Goal: Transaction & Acquisition: Subscribe to service/newsletter

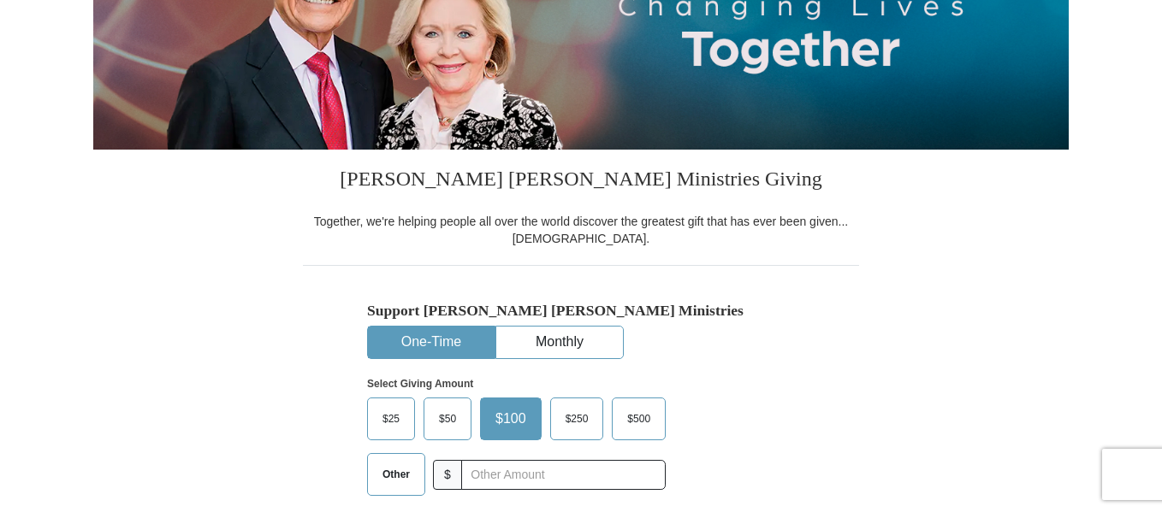
scroll to position [342, 0]
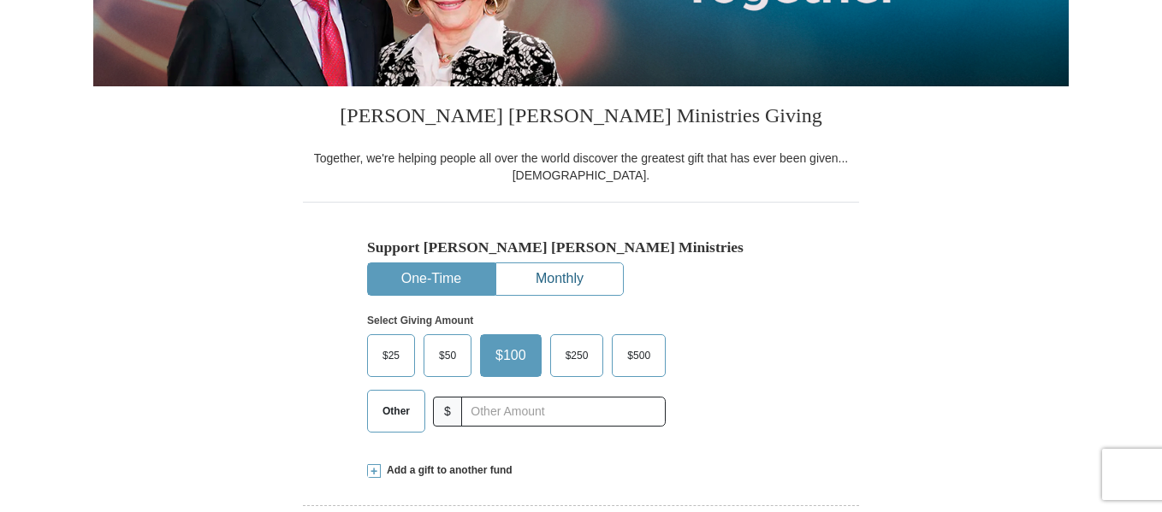
click at [548, 275] on button "Monthly" at bounding box center [559, 279] width 127 height 32
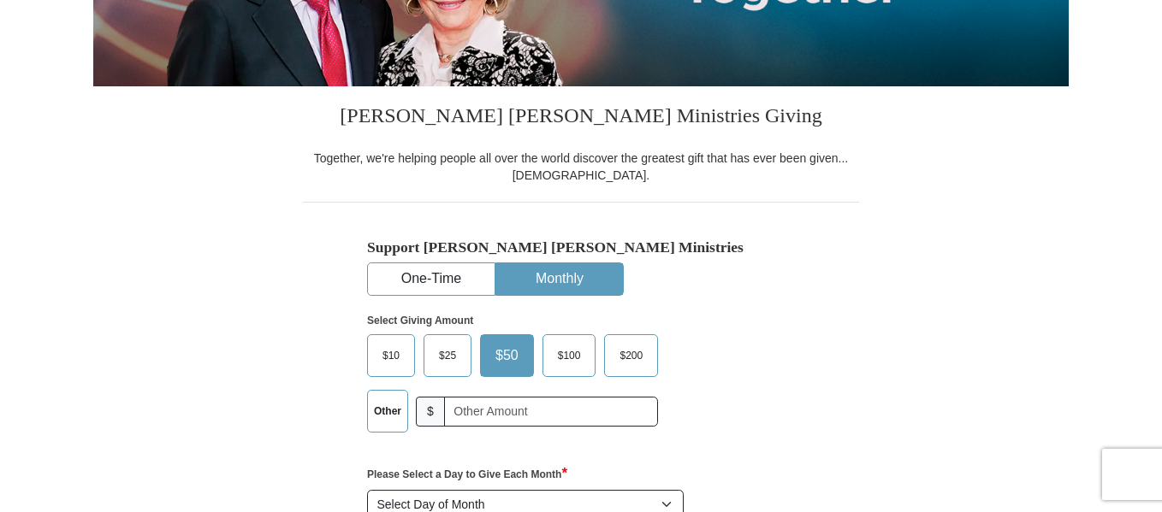
click at [386, 419] on label "Other" at bounding box center [387, 411] width 39 height 41
click at [0, 0] on input "Other" at bounding box center [0, 0] width 0 height 0
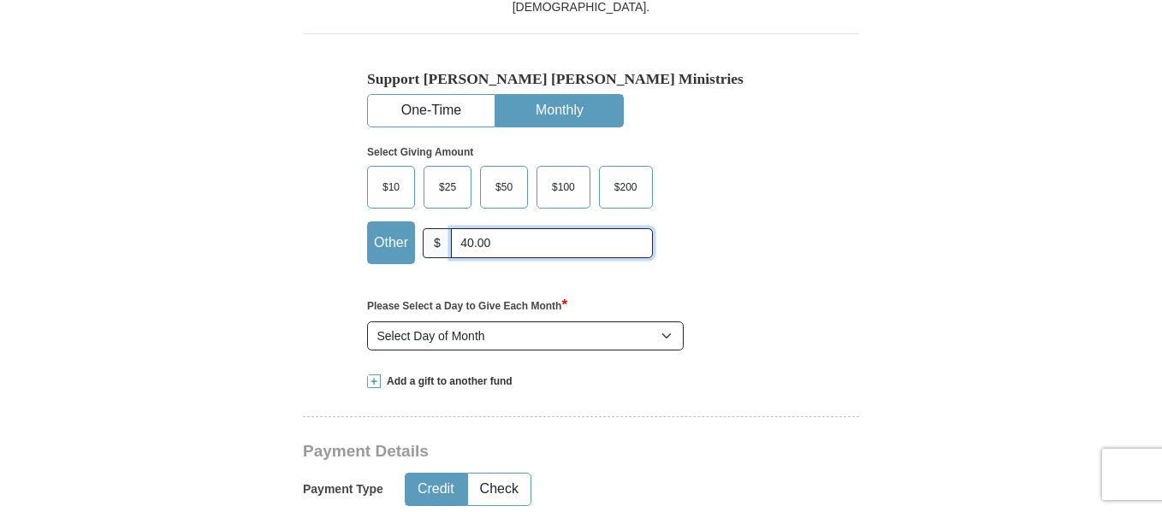
scroll to position [513, 0]
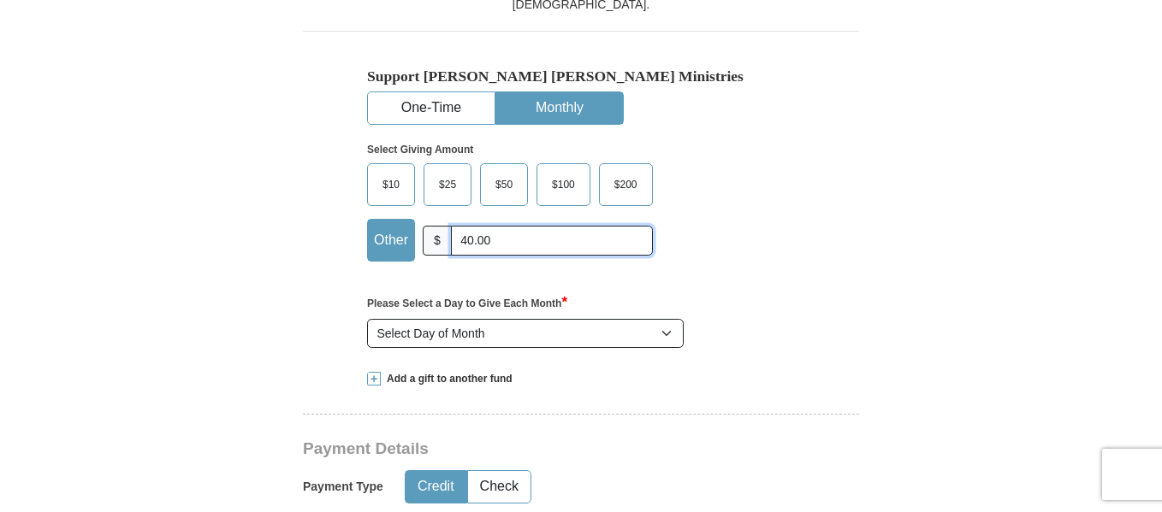
type input "40.00"
click at [668, 336] on select "Select Day of Month 1 2 3 4 5 6 7 8 9 10 11 12 13 14 15 16 17 18 19 20 21 22 23…" at bounding box center [525, 333] width 316 height 29
select select "7"
click at [367, 320] on select "Select Day of Month 1 2 3 4 5 6 7 8 9 10 11 12 13 14 15 16 17 18 19 20 21 22 23…" at bounding box center [525, 333] width 316 height 29
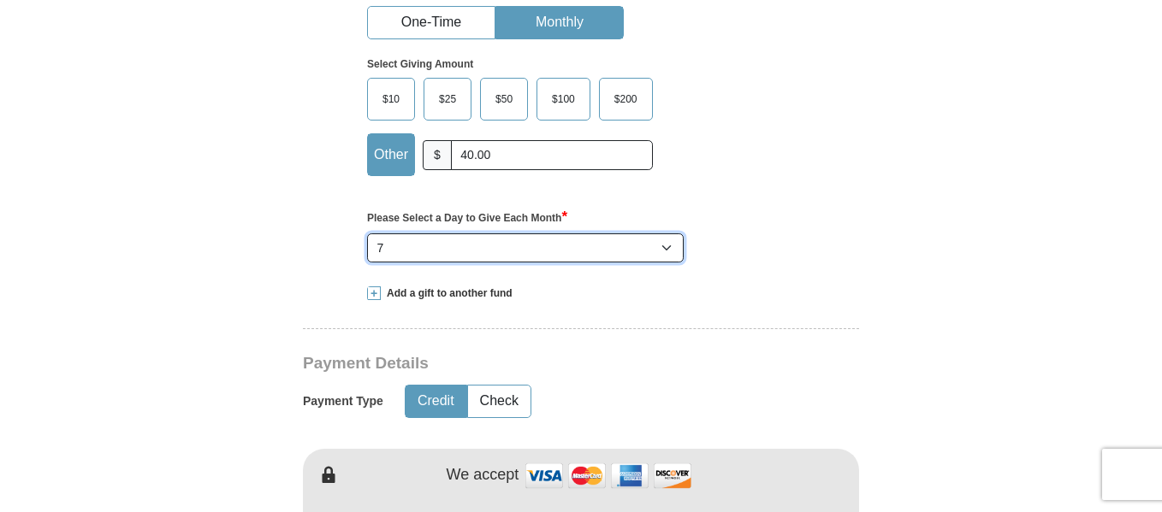
scroll to position [684, 0]
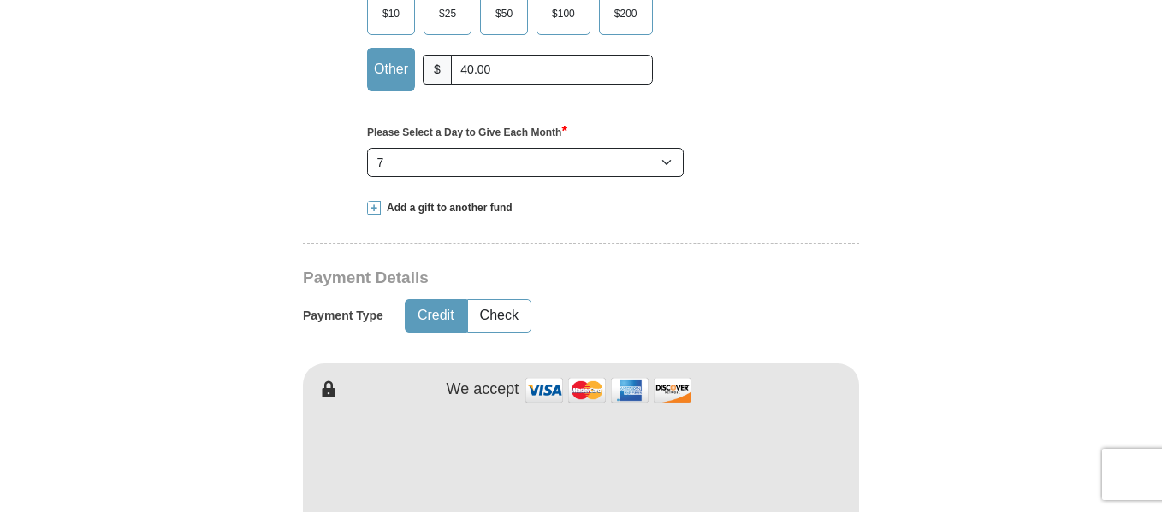
click at [546, 394] on img at bounding box center [608, 390] width 171 height 37
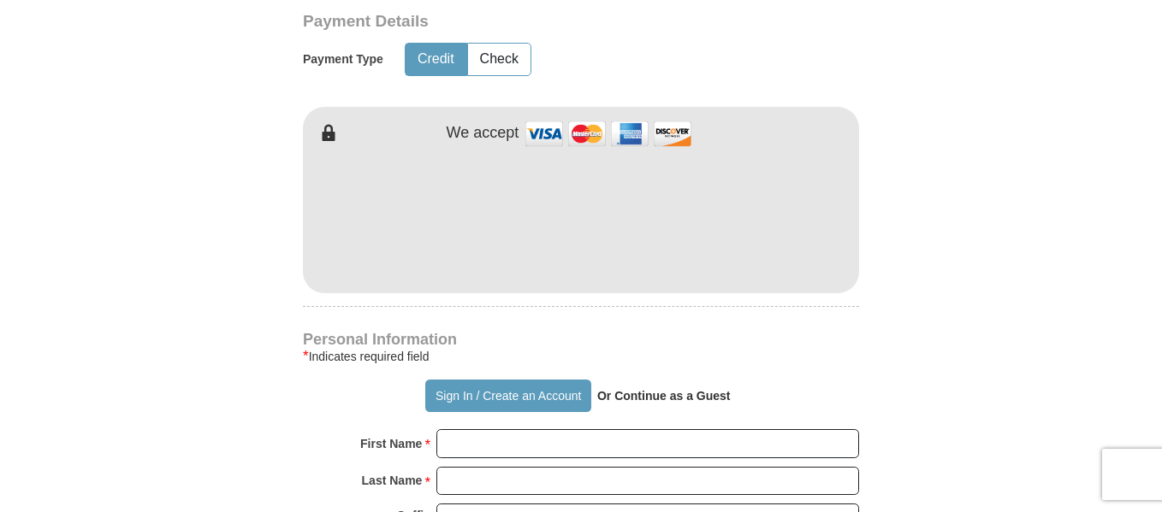
scroll to position [1026, 0]
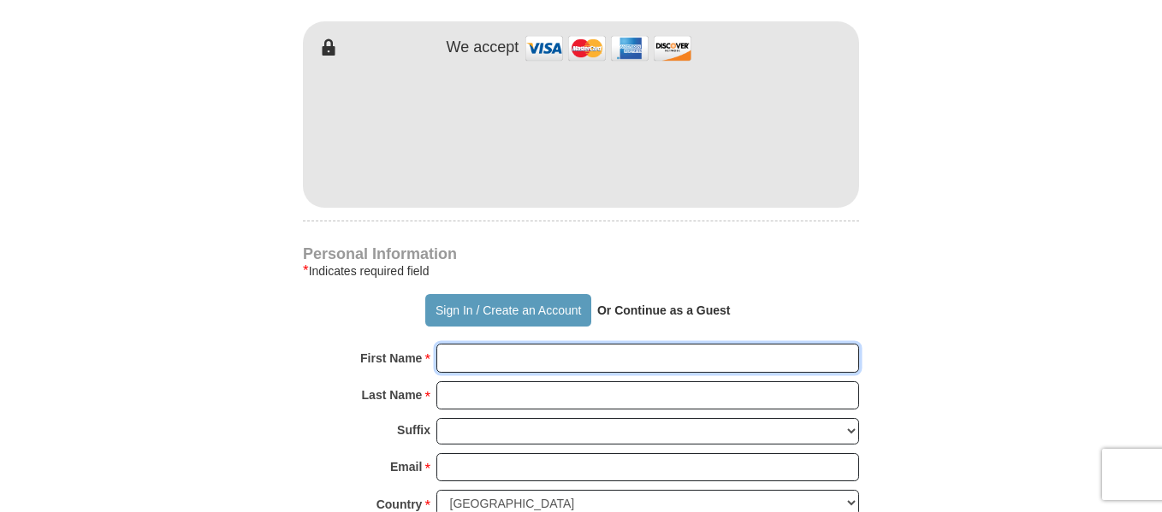
click at [455, 359] on input "First Name *" at bounding box center [647, 358] width 423 height 29
type input "[PERSON_NAME]"
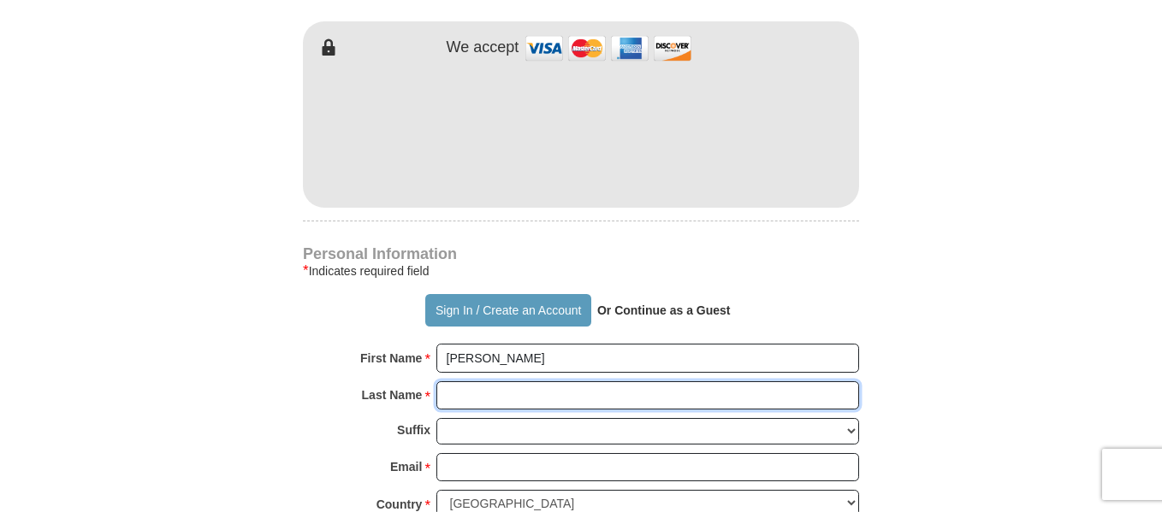
click at [447, 399] on input "Last Name *" at bounding box center [647, 395] width 423 height 29
type input "[PERSON_NAME]"
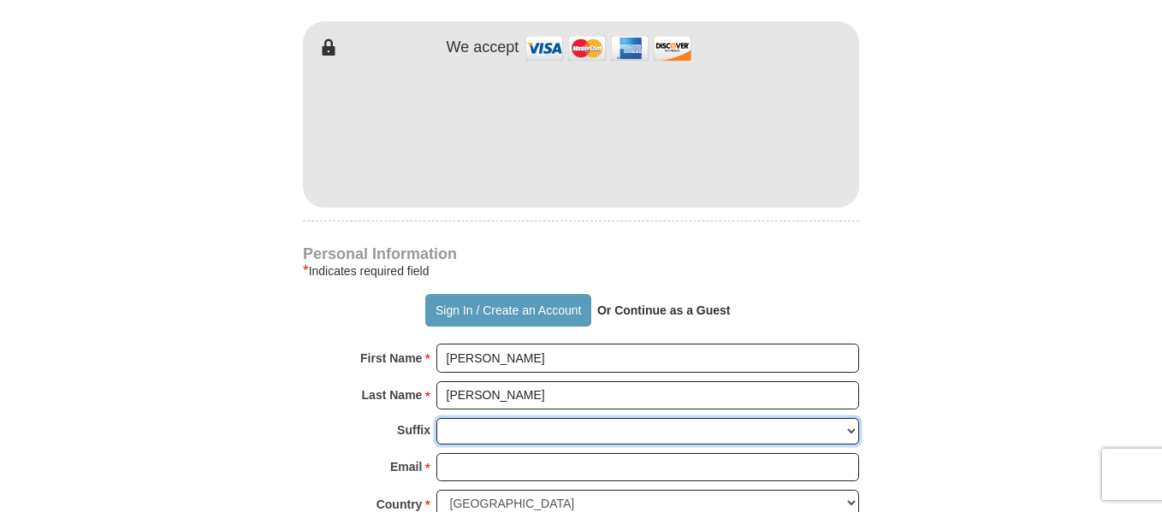
click at [445, 429] on select "[PERSON_NAME] I II III IV V VI" at bounding box center [647, 431] width 423 height 27
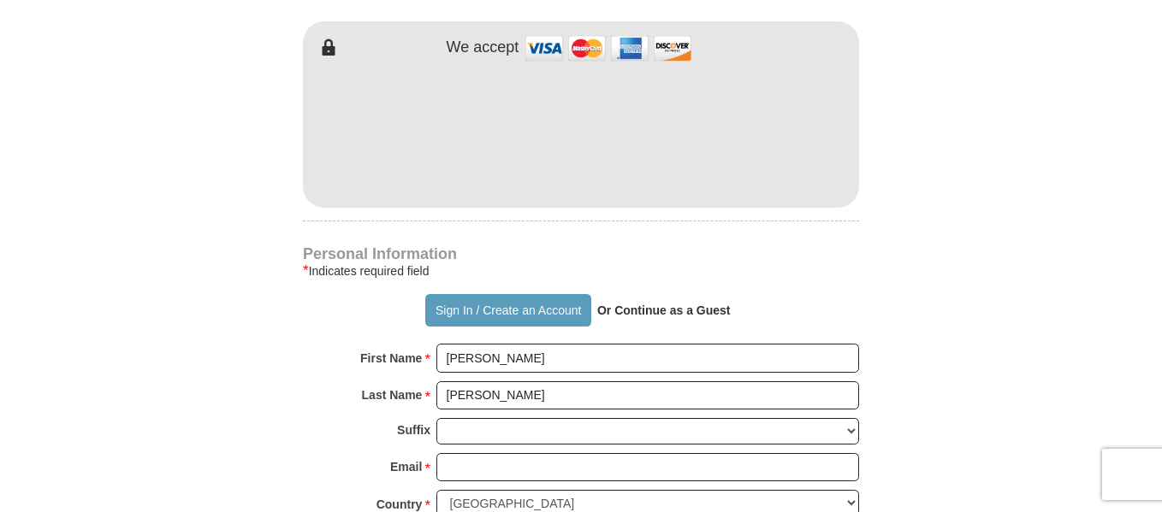
click at [311, 399] on div "Last Name * [PERSON_NAME] Please enter Last Name" at bounding box center [581, 400] width 556 height 38
click at [446, 466] on input "Email *" at bounding box center [647, 467] width 423 height 29
type input "[PERSON_NAME][EMAIL_ADDRESS][DOMAIN_NAME]"
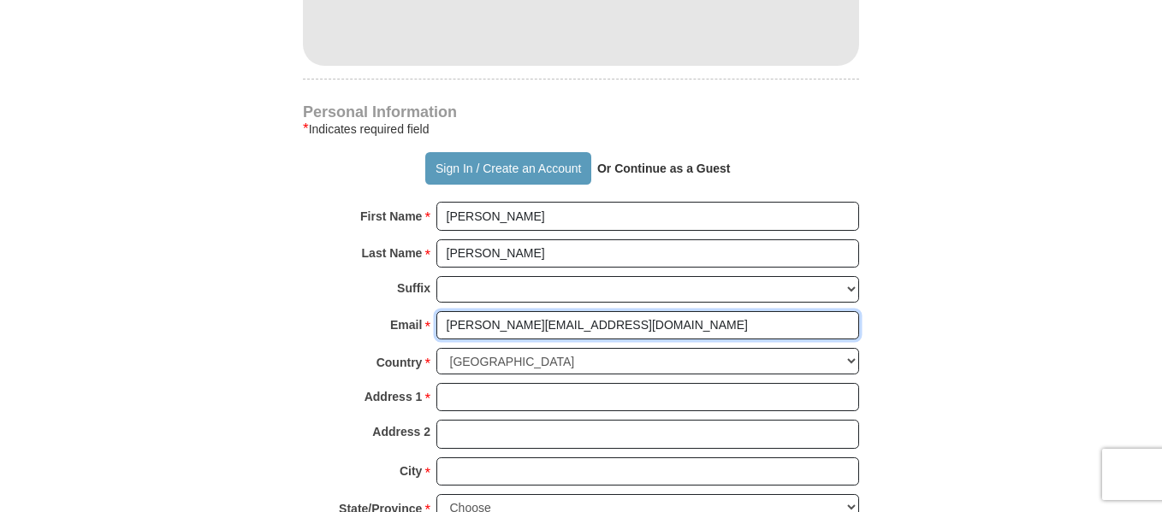
scroll to position [1197, 0]
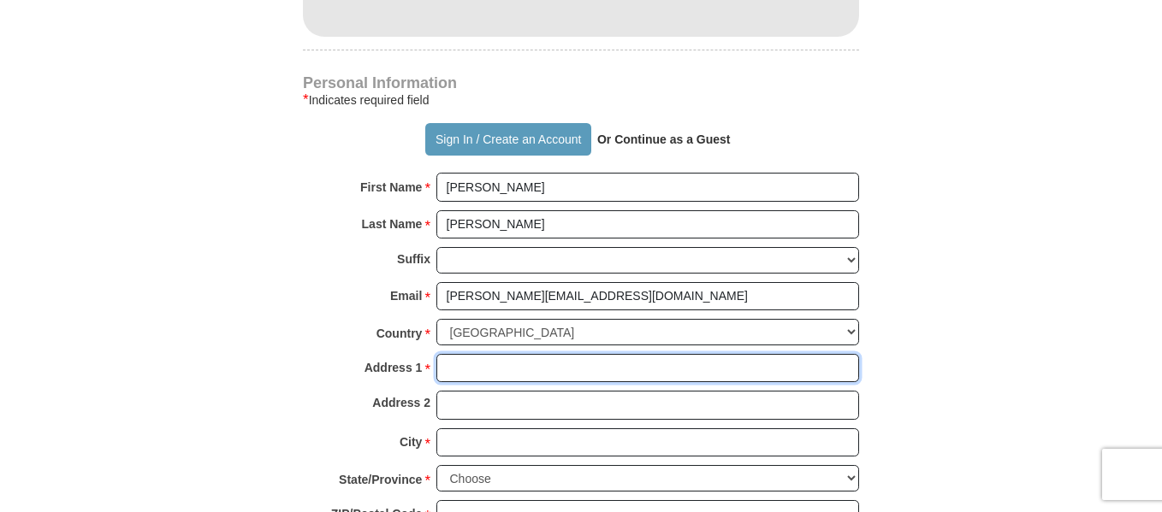
click at [456, 364] on input "Address 1 *" at bounding box center [647, 368] width 423 height 29
type input "[STREET_ADDRESS]"
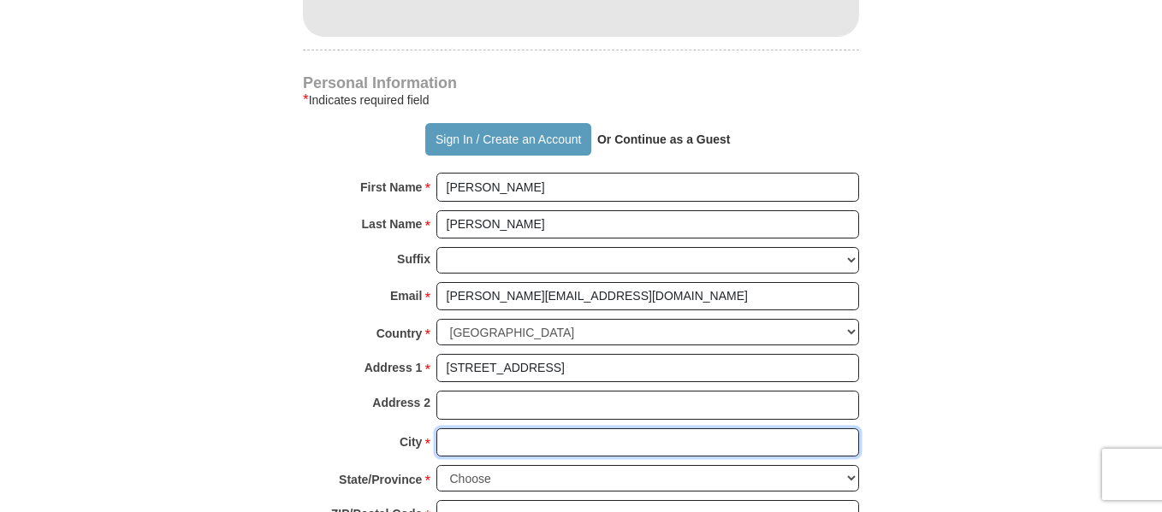
type input "[GEOGRAPHIC_DATA]"
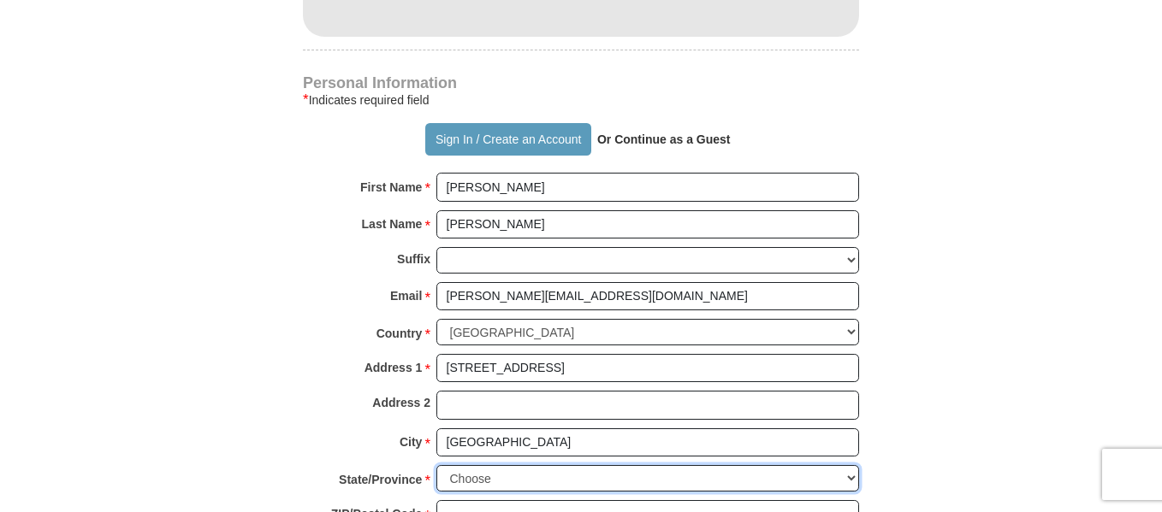
select select "FL"
type input "32907"
type input "3216261216"
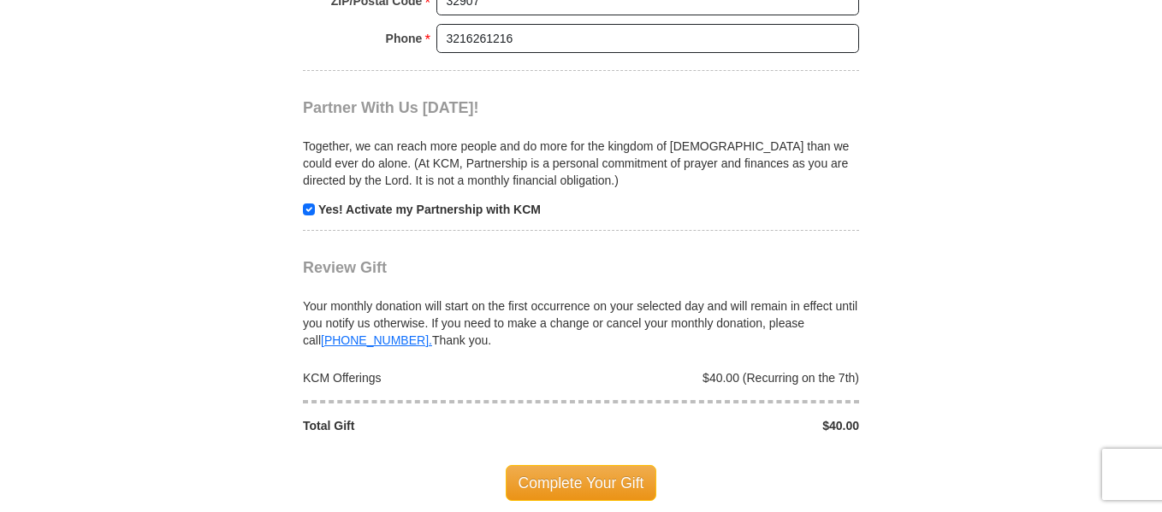
scroll to position [1796, 0]
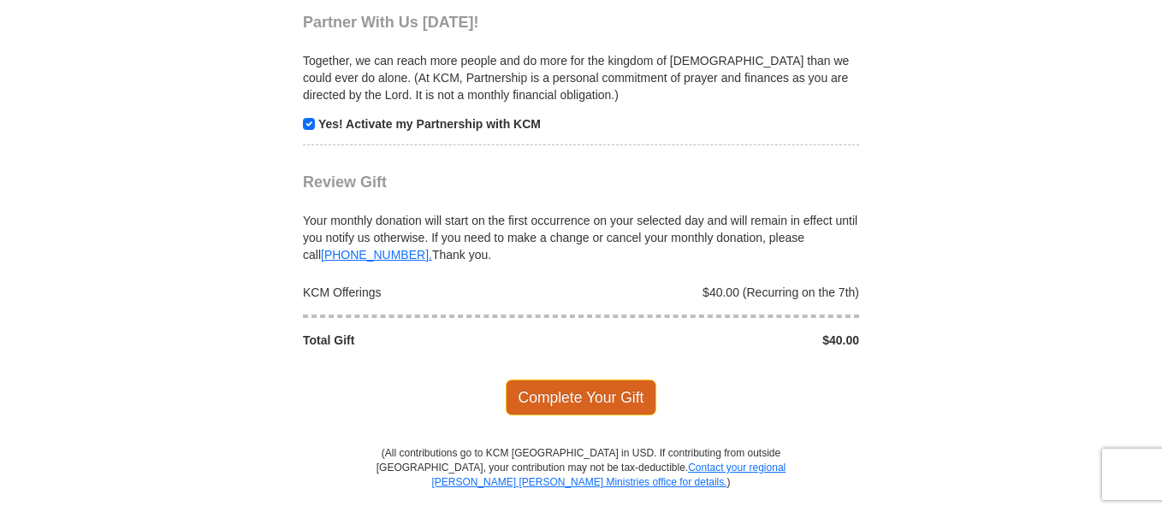
click at [576, 404] on span "Complete Your Gift" at bounding box center [580, 398] width 151 height 36
